Goal: Task Accomplishment & Management: Use online tool/utility

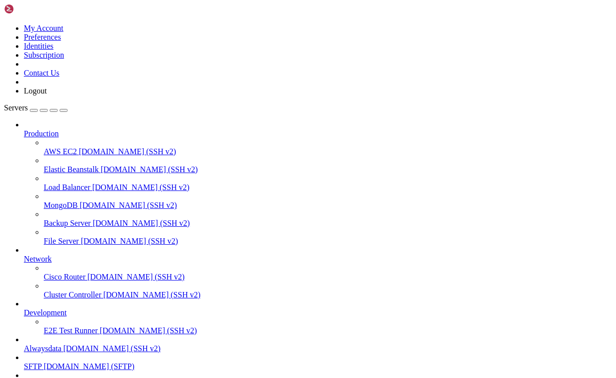
scroll to position [76, 0]
click at [70, 362] on span "[DOMAIN_NAME] (SFTP)" at bounding box center [89, 366] width 91 height 8
click at [91, 362] on span "[DOMAIN_NAME] (SFTP)" at bounding box center [89, 366] width 91 height 8
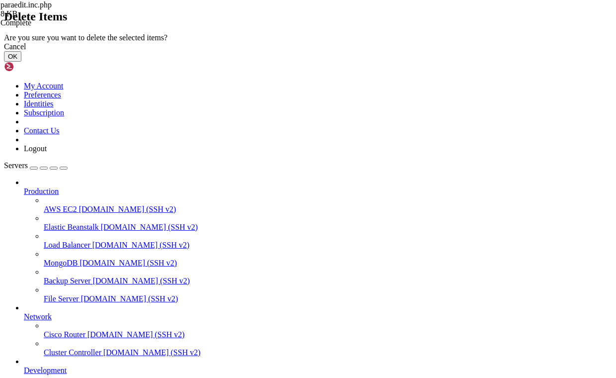
click at [21, 62] on button "OK" at bounding box center [12, 56] width 17 height 10
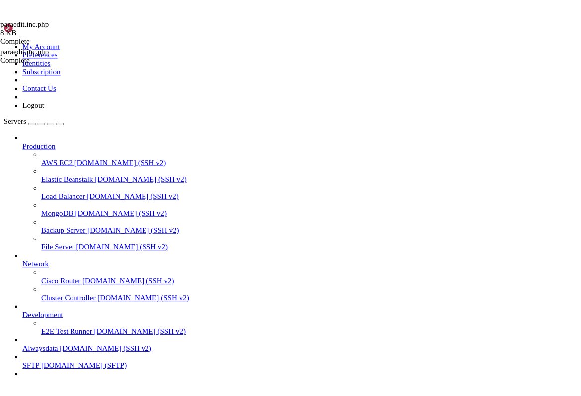
scroll to position [0, 0]
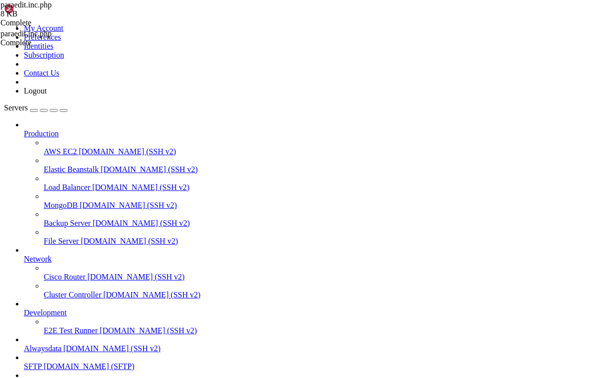
type input "/home/sumo/www/live/plugin"
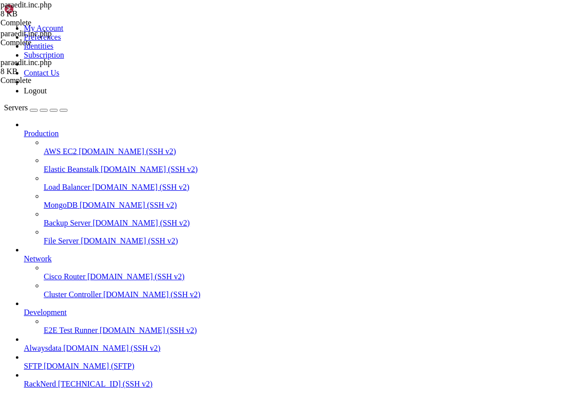
scroll to position [57, 0]
